Goal: Task Accomplishment & Management: Manage account settings

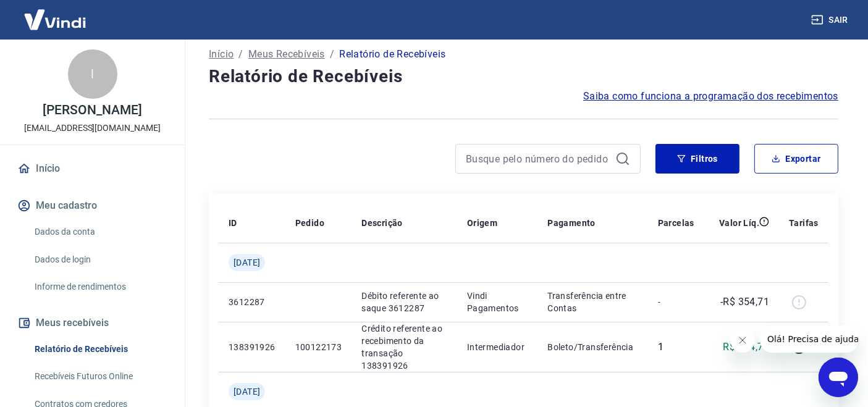
scroll to position [64, 0]
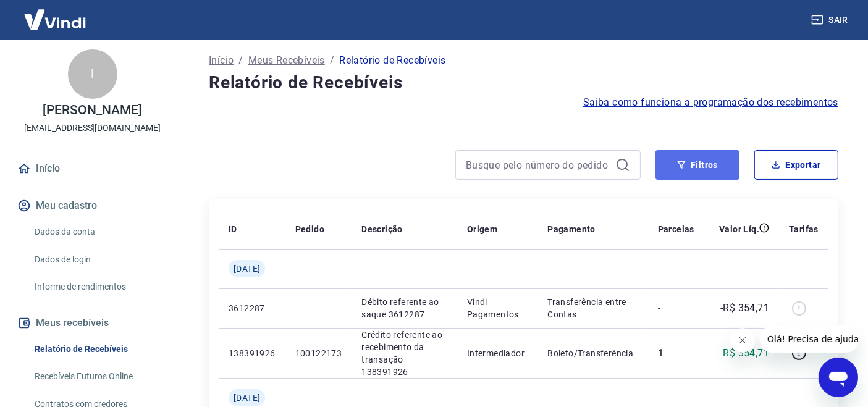
click at [709, 163] on button "Filtros" at bounding box center [697, 165] width 84 height 30
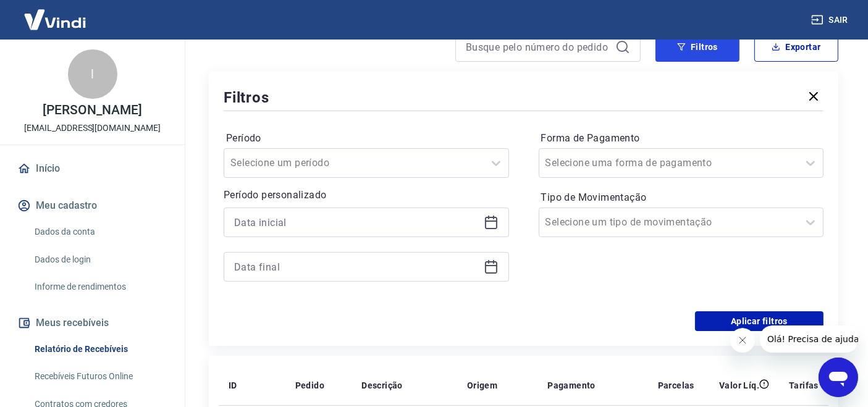
scroll to position [204, 0]
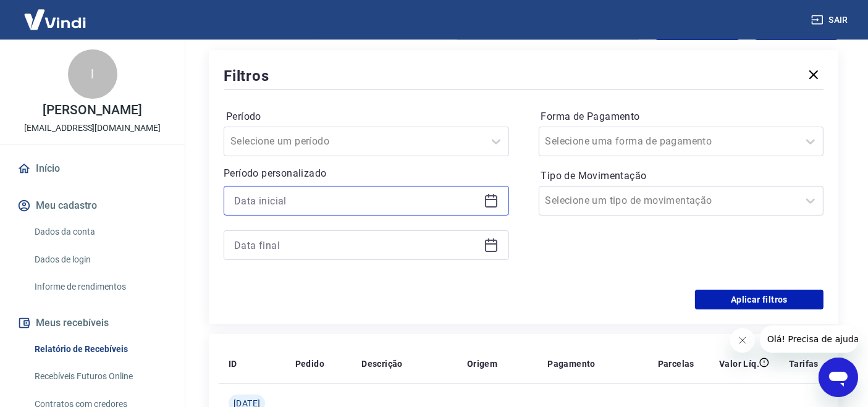
click at [455, 196] on input at bounding box center [356, 200] width 245 height 19
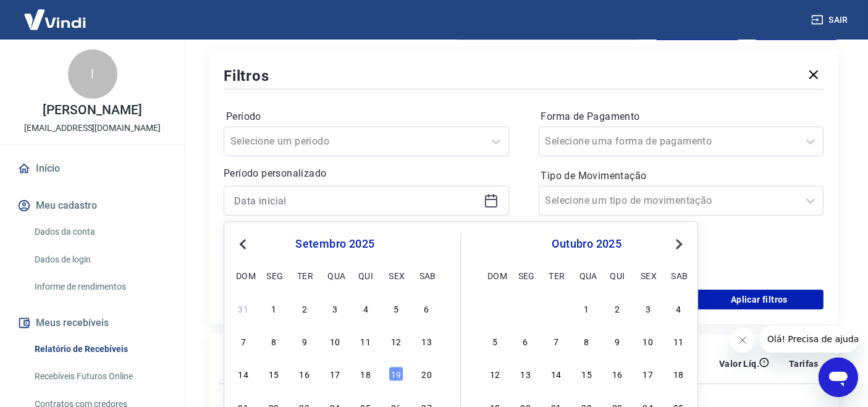
click at [240, 246] on button "Previous Month" at bounding box center [242, 244] width 15 height 15
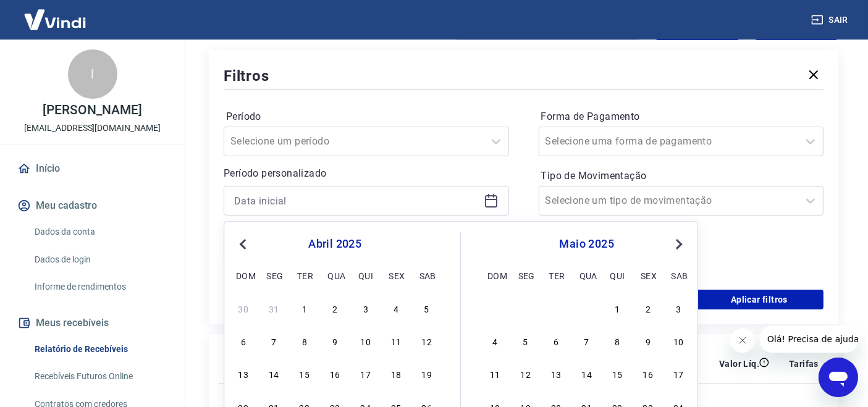
click at [240, 246] on button "Previous Month" at bounding box center [242, 244] width 15 height 15
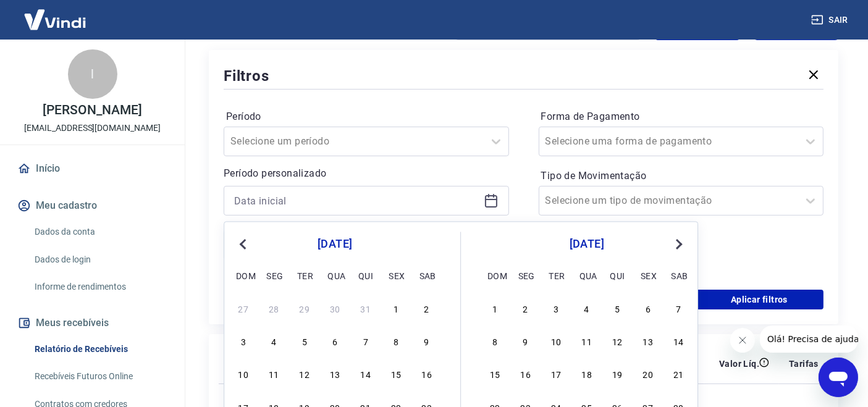
click at [240, 246] on button "Previous Month" at bounding box center [242, 244] width 15 height 15
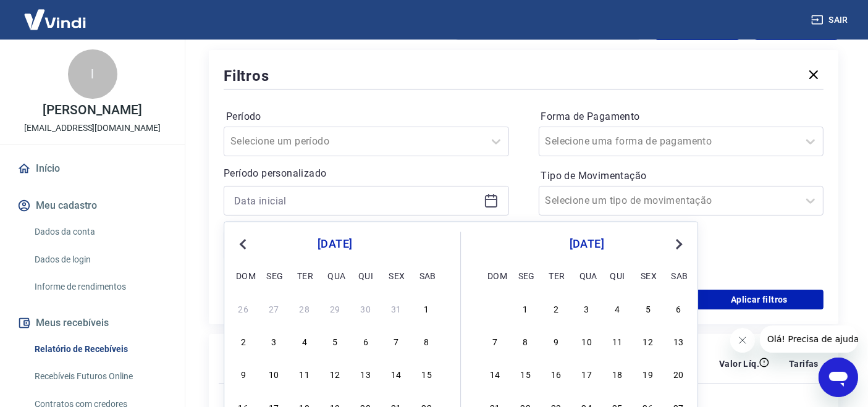
click at [240, 246] on button "Previous Month" at bounding box center [242, 244] width 15 height 15
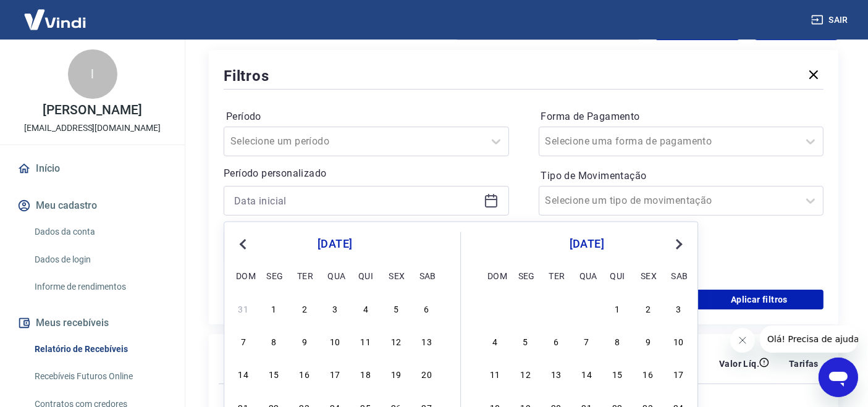
click at [240, 246] on button "Previous Month" at bounding box center [242, 244] width 15 height 15
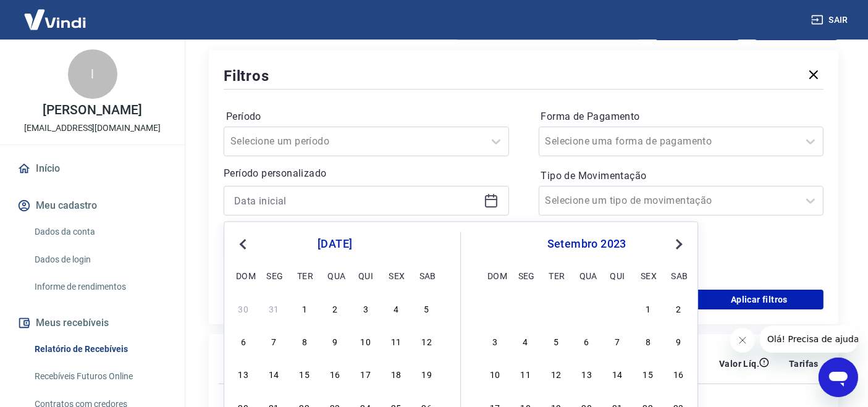
click at [240, 246] on button "Previous Month" at bounding box center [242, 244] width 15 height 15
click at [554, 306] on div "1" at bounding box center [555, 308] width 15 height 15
type input "[DATE]"
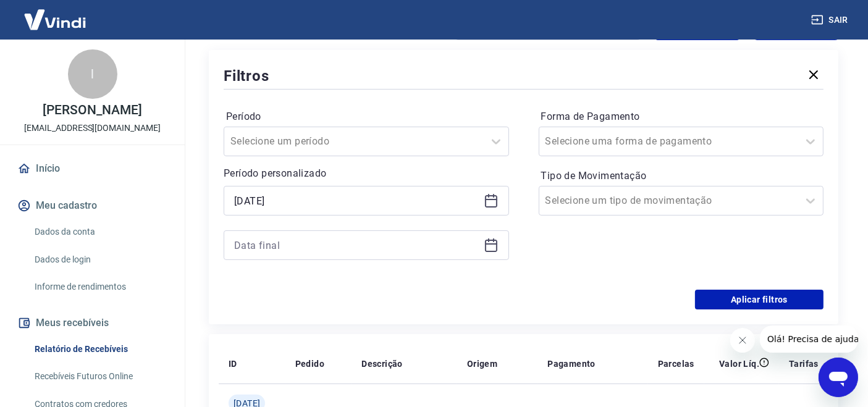
click at [492, 241] on icon at bounding box center [491, 245] width 15 height 15
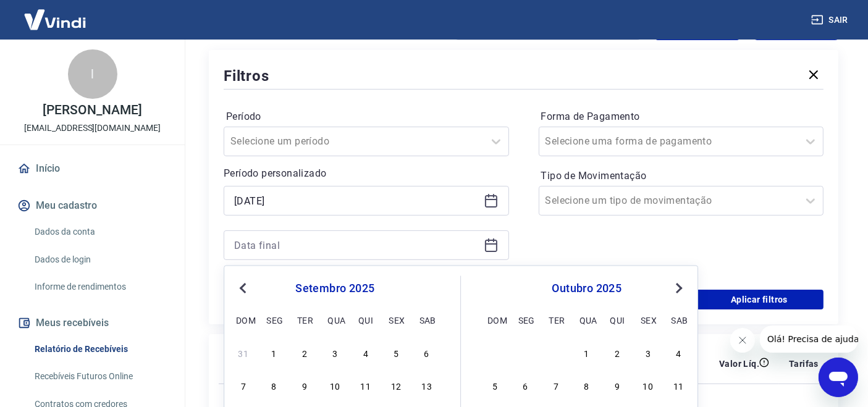
click at [244, 287] on span "Previous Month" at bounding box center [244, 287] width 0 height 14
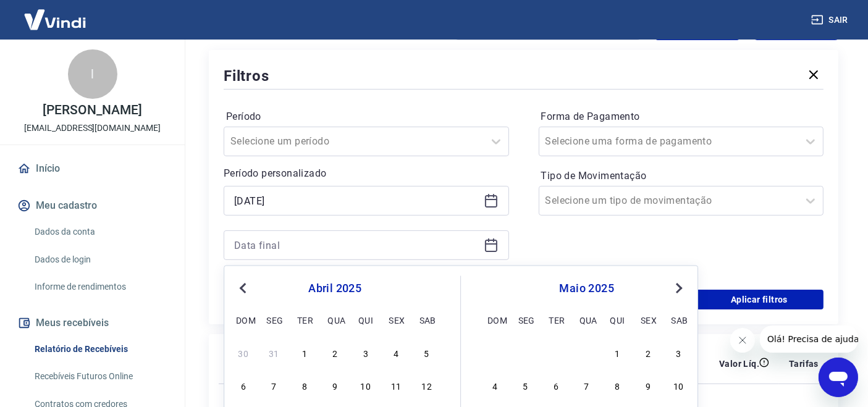
click at [244, 287] on span "Previous Month" at bounding box center [244, 287] width 0 height 14
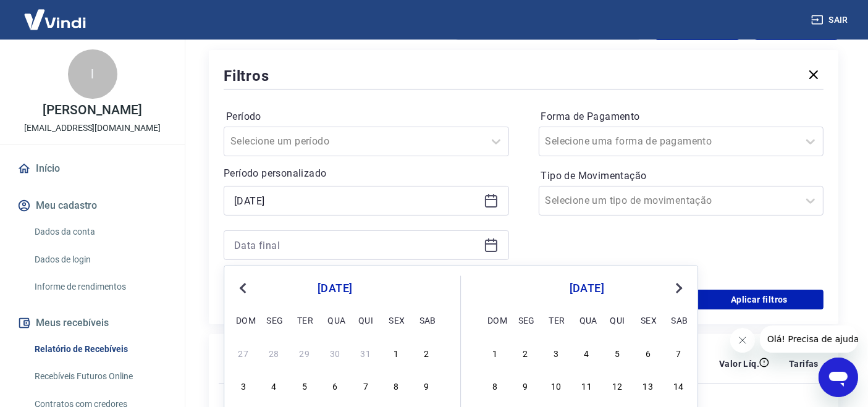
click at [244, 287] on span "Previous Month" at bounding box center [244, 287] width 0 height 14
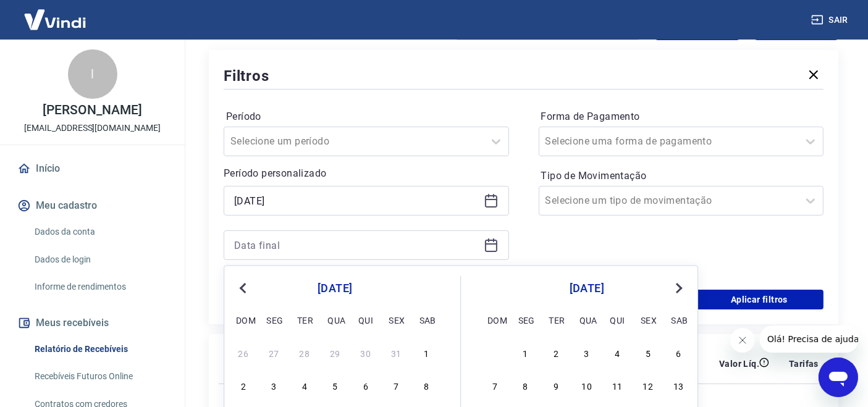
click at [244, 287] on span "Previous Month" at bounding box center [244, 287] width 0 height 14
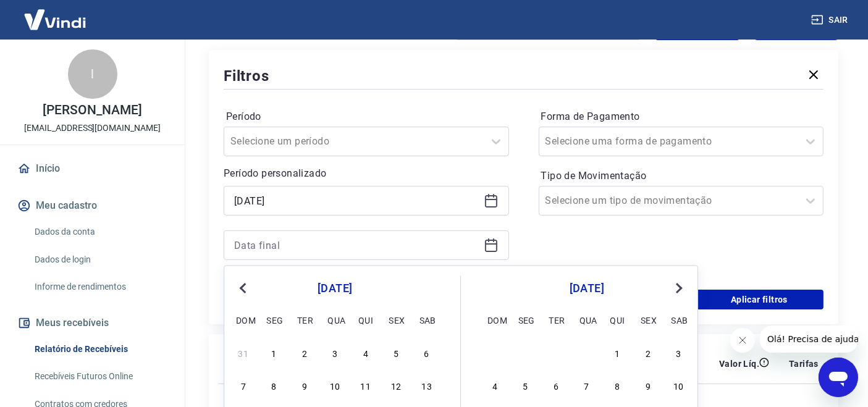
click at [244, 287] on span "Previous Month" at bounding box center [244, 287] width 0 height 14
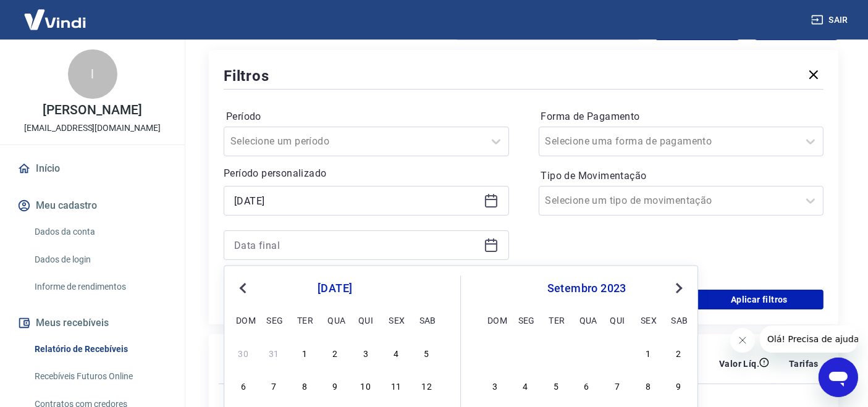
drag, startPoint x: 304, startPoint y: 351, endPoint x: 337, endPoint y: 324, distance: 42.5
click at [304, 351] on div "1" at bounding box center [304, 352] width 15 height 15
type input "[DATE]"
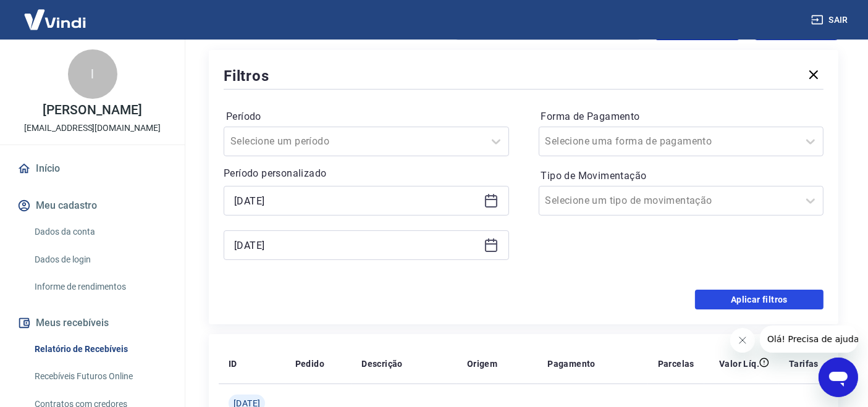
drag, startPoint x: 784, startPoint y: 300, endPoint x: 657, endPoint y: 338, distance: 132.3
click at [784, 299] on button "Aplicar filtros" at bounding box center [759, 300] width 128 height 20
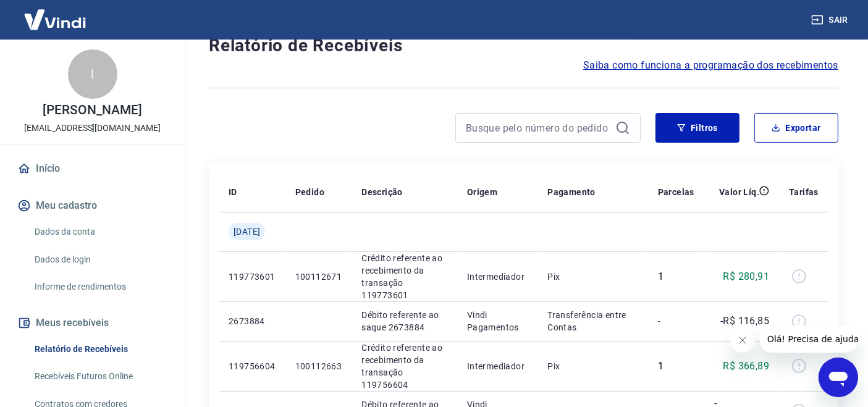
scroll to position [88, 0]
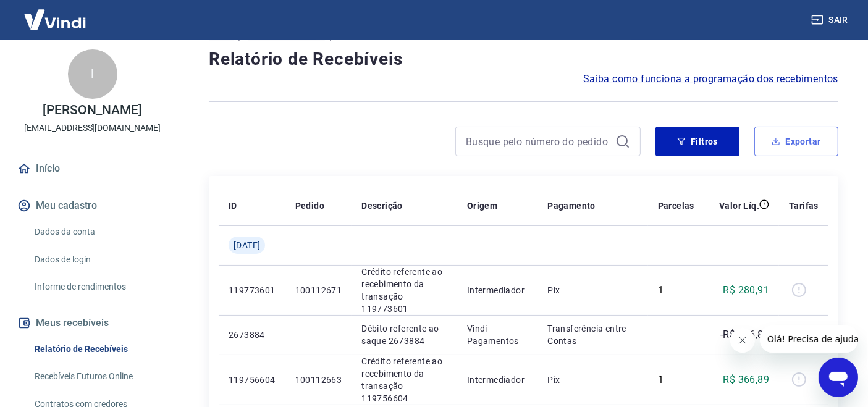
click at [795, 140] on button "Exportar" at bounding box center [796, 142] width 84 height 30
type input "[DATE]"
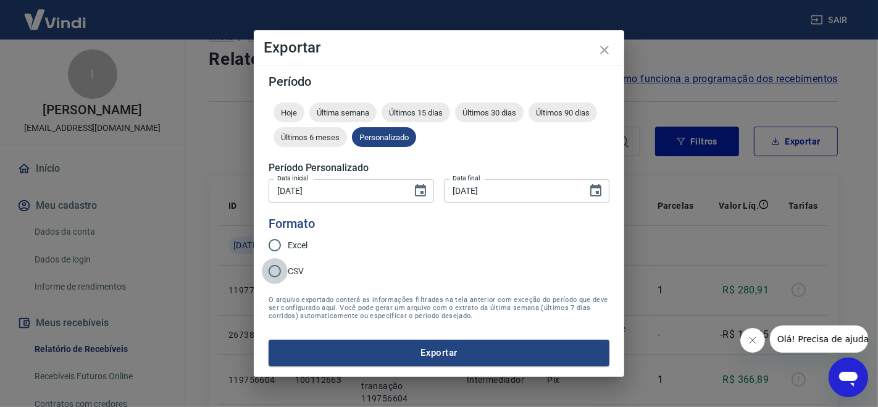
click at [275, 270] on input "CSV" at bounding box center [275, 271] width 26 height 26
radio input "true"
click at [419, 346] on button "Exportar" at bounding box center [439, 353] width 341 height 26
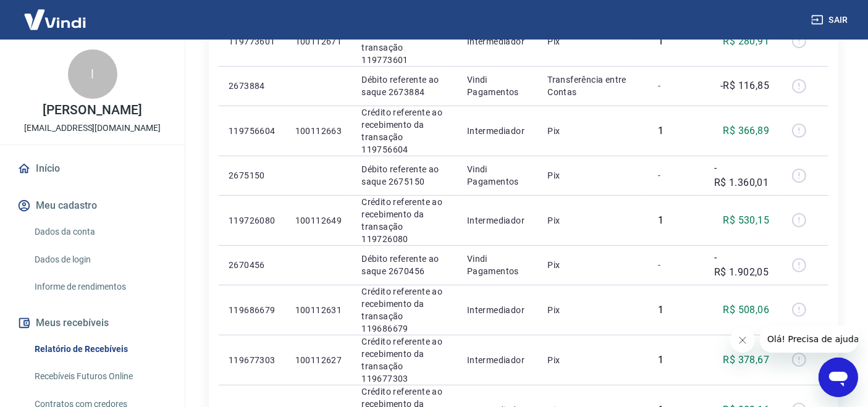
scroll to position [349, 0]
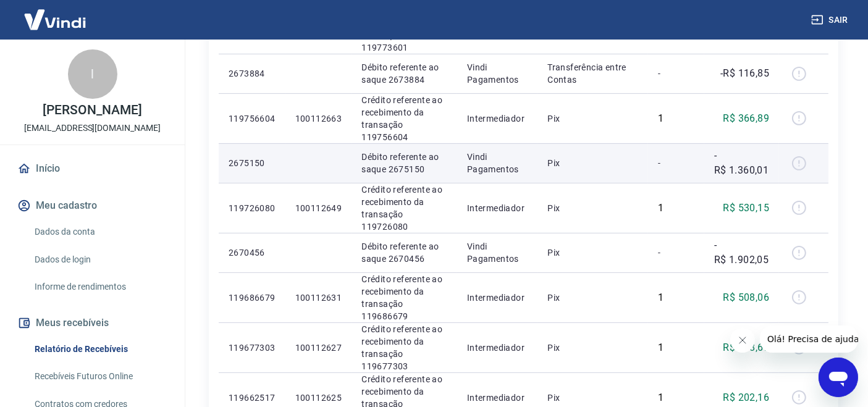
click at [803, 161] on div at bounding box center [804, 163] width 30 height 20
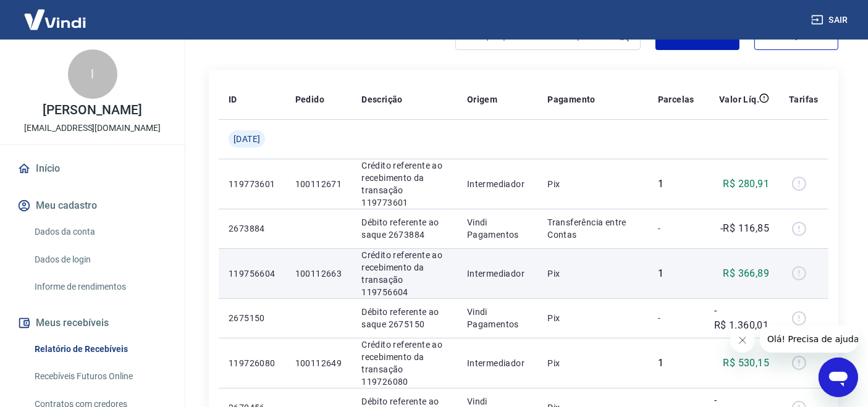
scroll to position [0, 0]
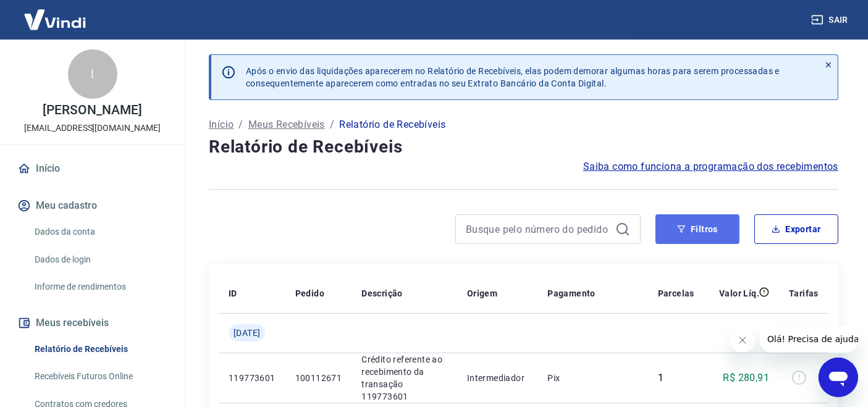
click at [695, 230] on button "Filtros" at bounding box center [697, 229] width 84 height 30
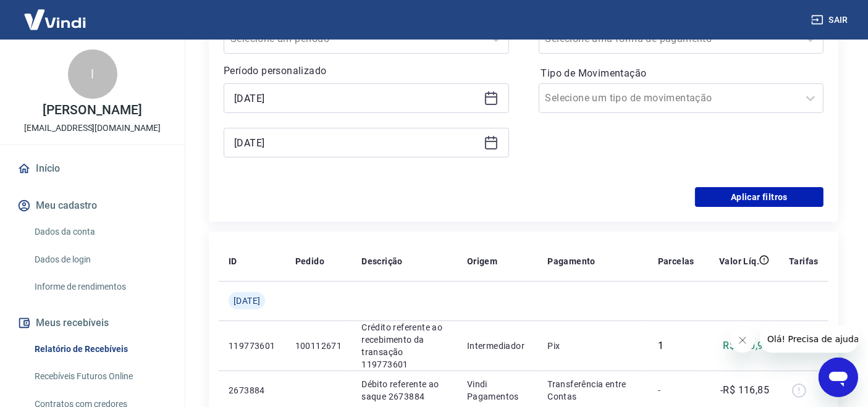
scroll to position [303, 0]
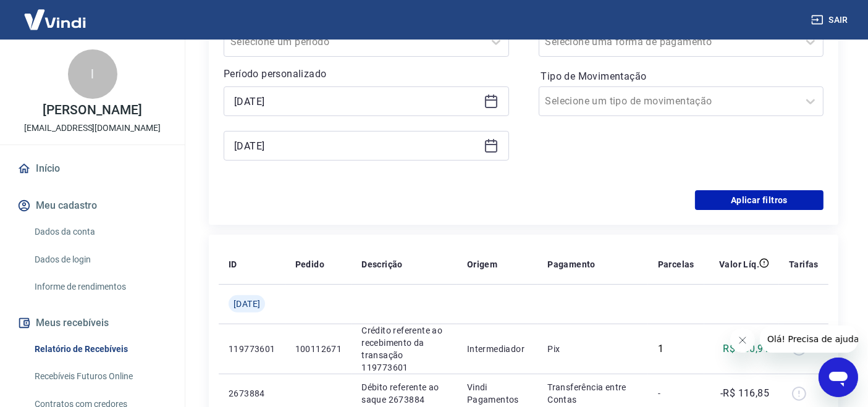
click at [495, 104] on icon at bounding box center [491, 102] width 12 height 12
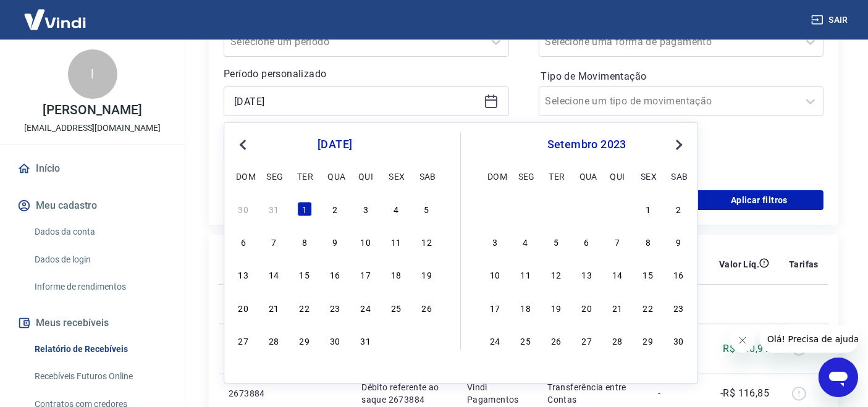
click at [244, 145] on span "Previous Month" at bounding box center [244, 144] width 0 height 14
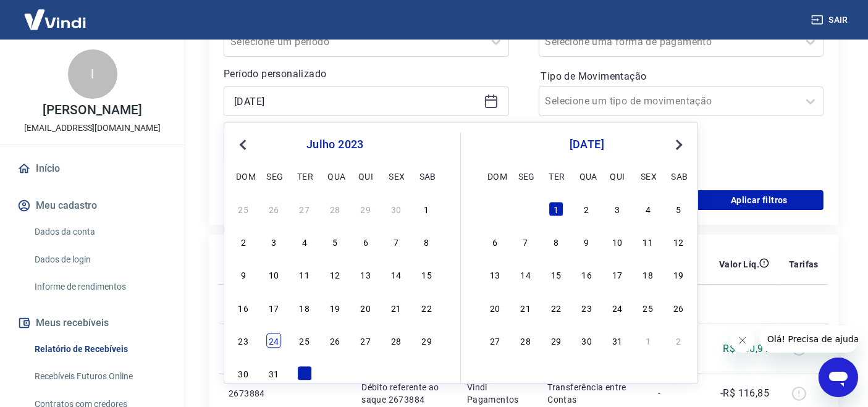
click at [267, 345] on div "24" at bounding box center [273, 340] width 15 height 15
type input "[DATE]"
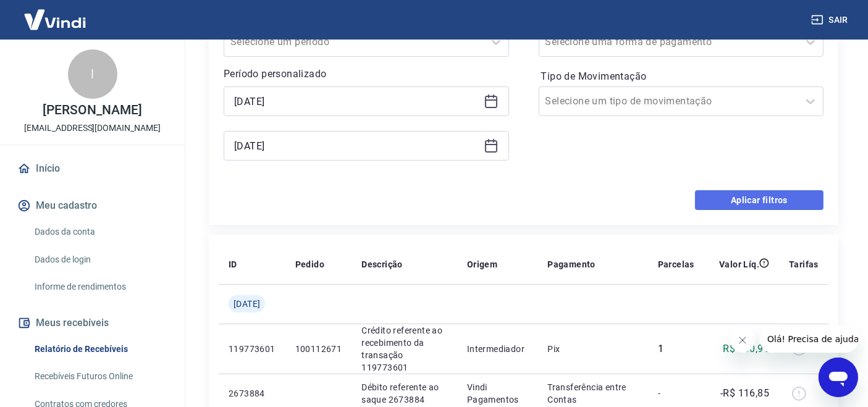
click at [745, 203] on button "Aplicar filtros" at bounding box center [759, 200] width 128 height 20
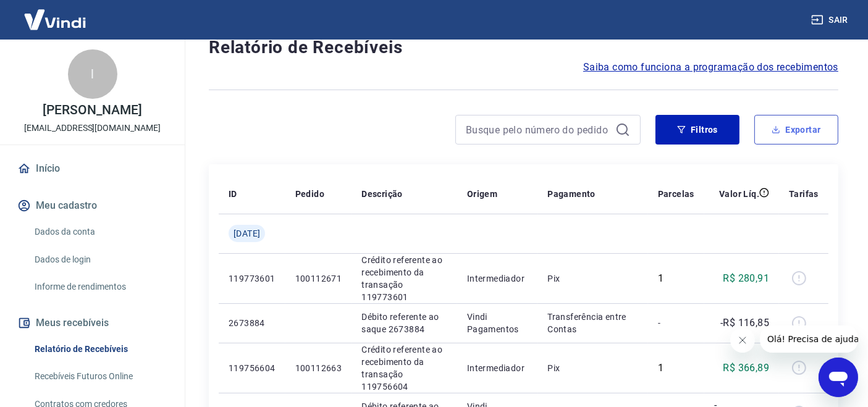
scroll to position [98, 0]
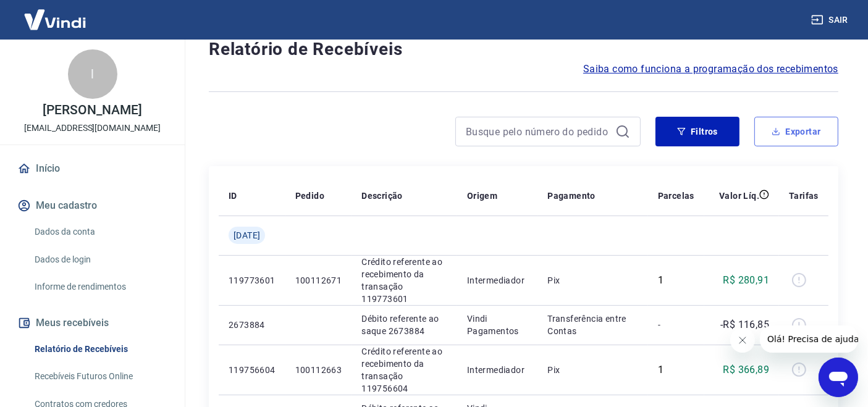
click at [794, 126] on button "Exportar" at bounding box center [796, 132] width 84 height 30
type input "[DATE]"
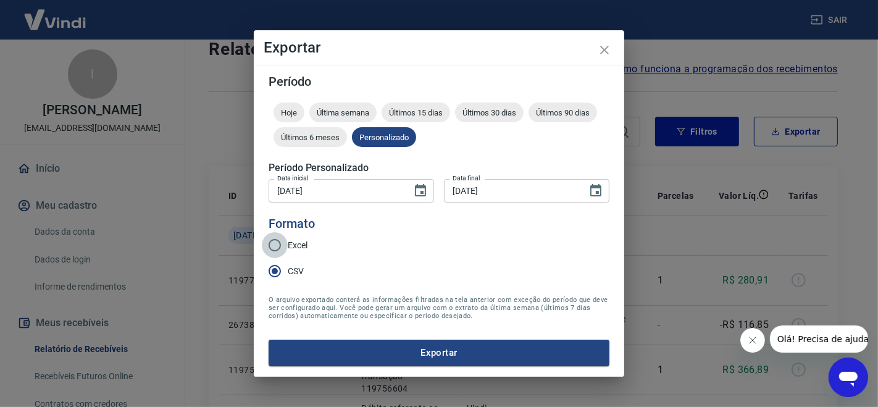
drag, startPoint x: 275, startPoint y: 247, endPoint x: 275, endPoint y: 264, distance: 16.7
click at [275, 248] on input "Excel" at bounding box center [275, 245] width 26 height 26
radio input "true"
click at [275, 270] on input "CSV" at bounding box center [275, 271] width 26 height 26
radio input "true"
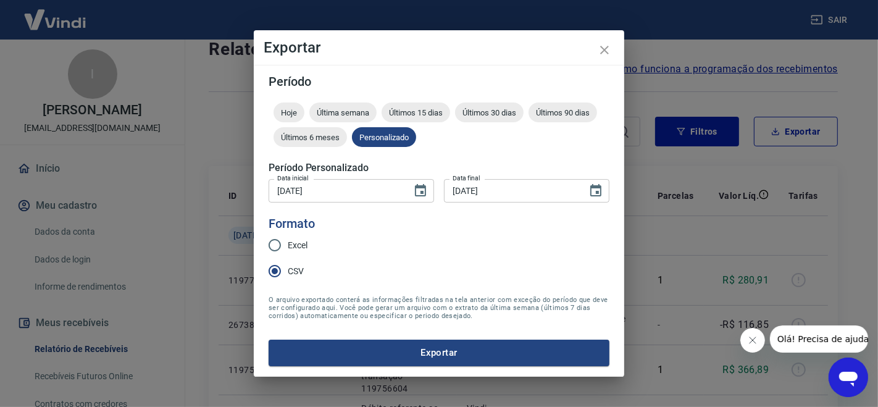
click at [275, 247] on input "Excel" at bounding box center [275, 245] width 26 height 26
radio input "true"
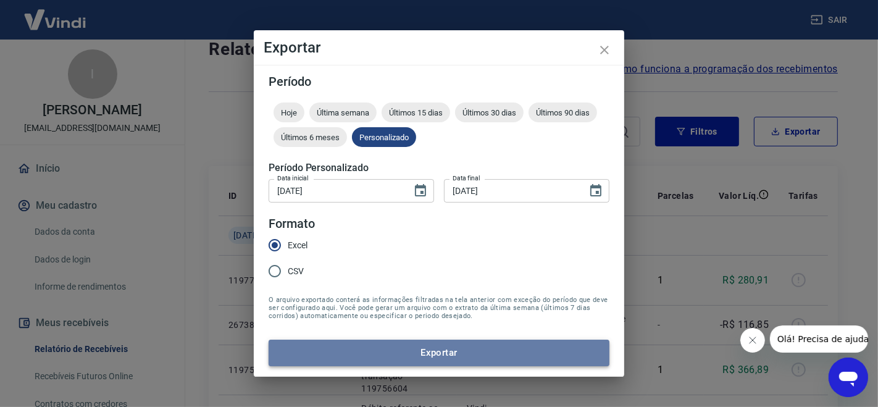
click at [445, 359] on button "Exportar" at bounding box center [439, 353] width 341 height 26
